Goal: Book appointment/travel/reservation

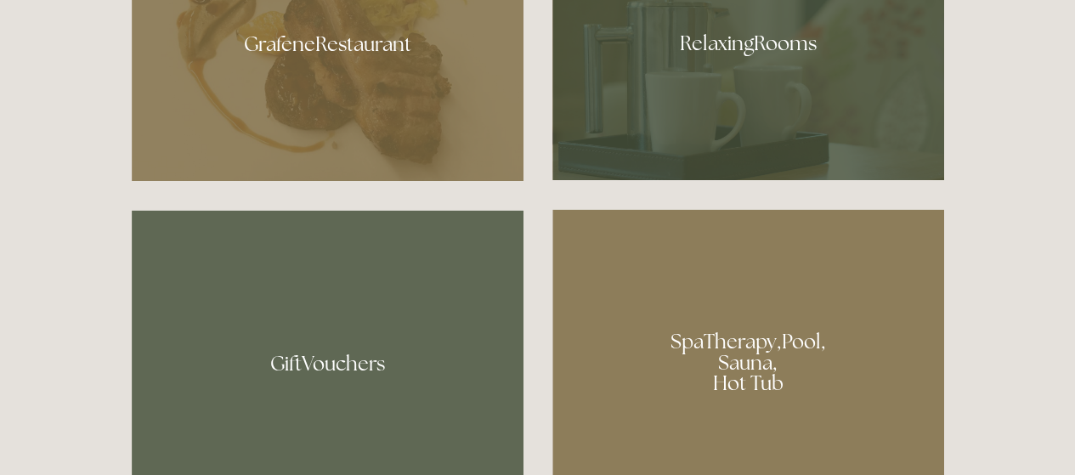
scroll to position [1105, 0]
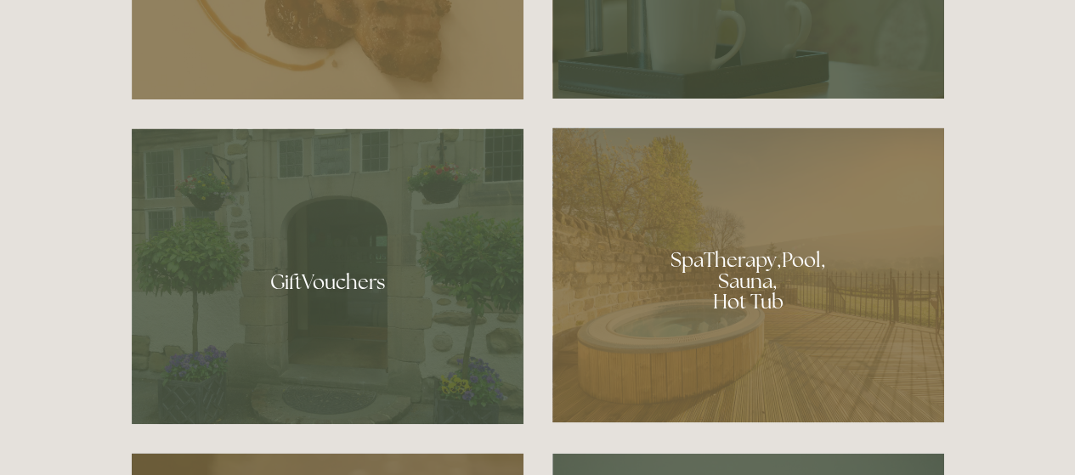
click at [732, 274] on div at bounding box center [748, 274] width 392 height 295
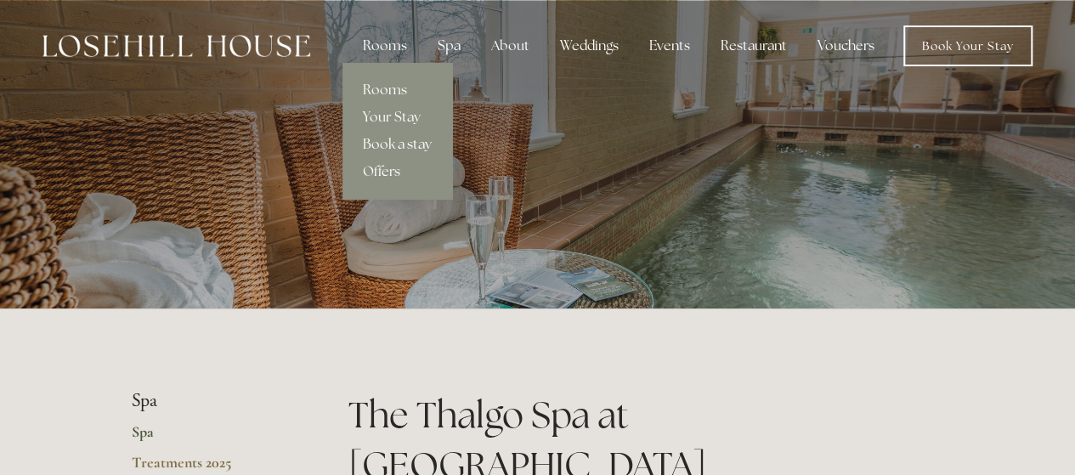
click at [387, 144] on link "Book a stay" at bounding box center [397, 144] width 110 height 27
